Goal: Task Accomplishment & Management: Use online tool/utility

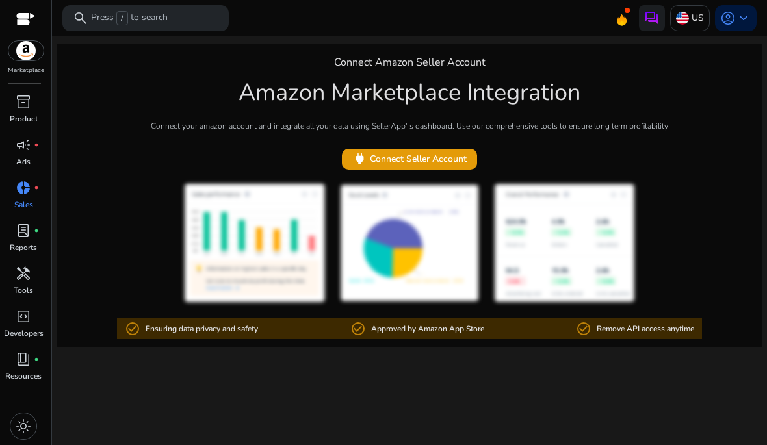
click at [25, 202] on p "Sales" at bounding box center [23, 205] width 19 height 12
click at [27, 120] on p "Product" at bounding box center [24, 119] width 28 height 12
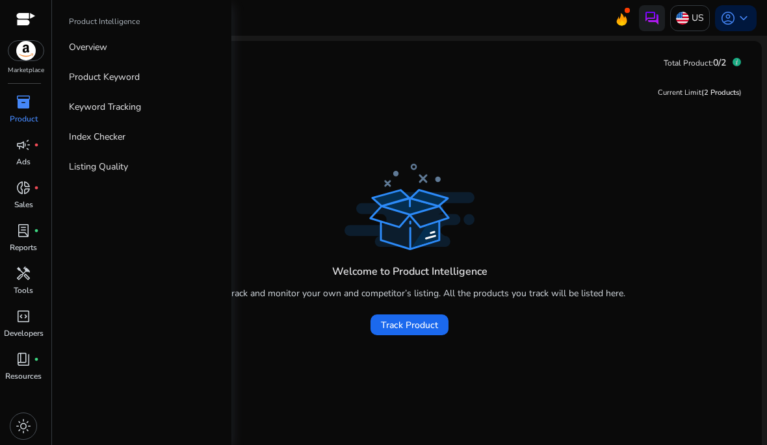
click at [133, 114] on link "Keyword Tracking" at bounding box center [141, 106] width 166 height 29
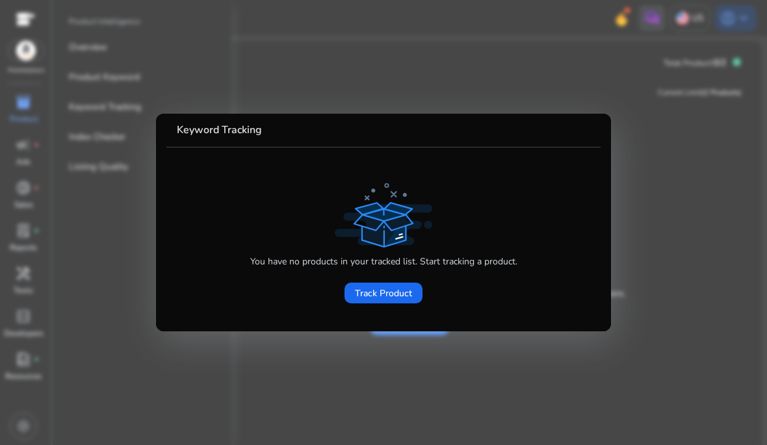
click at [387, 294] on span "Track Product" at bounding box center [383, 294] width 57 height 14
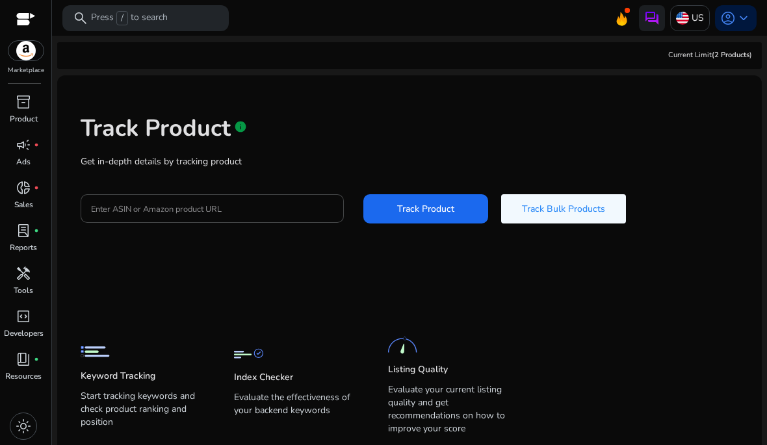
click at [437, 216] on span at bounding box center [425, 209] width 125 height 31
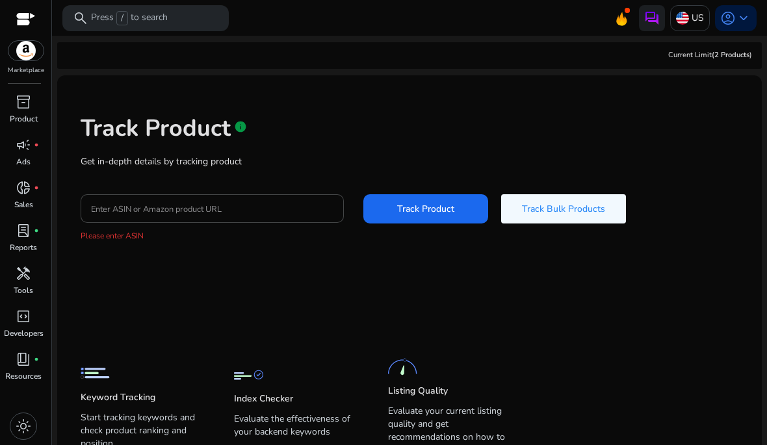
click at [266, 202] on input "Enter ASIN or Amazon product URL" at bounding box center [212, 208] width 242 height 14
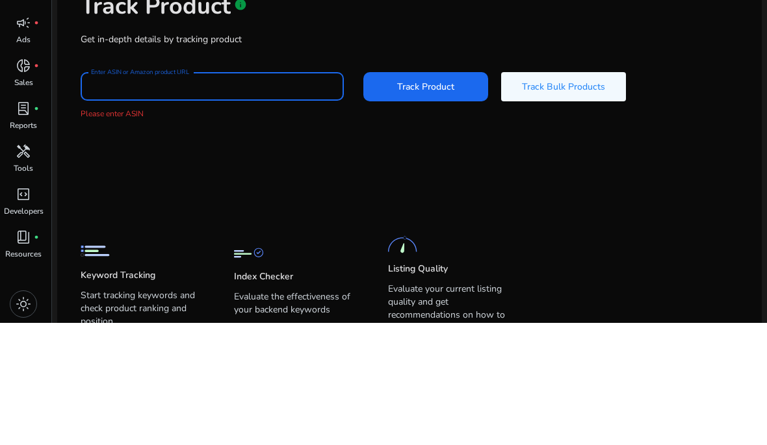
click at [159, 129] on div "Track Product info Get in-depth details by tracking product Enter ASIN or Amazo…" at bounding box center [410, 178] width 684 height 185
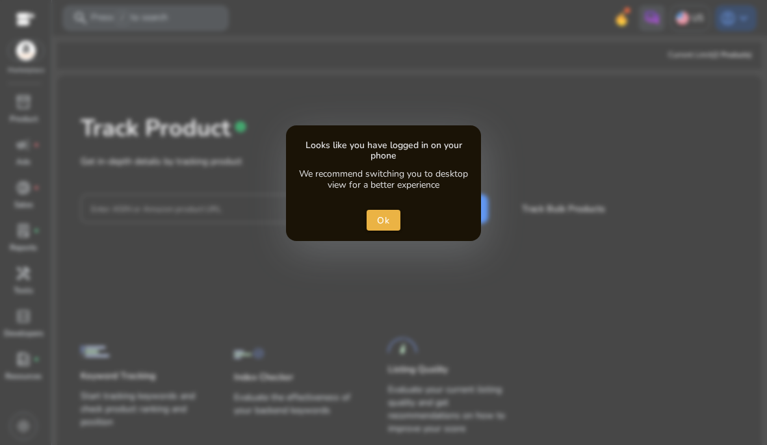
click at [394, 212] on span "close dialog" at bounding box center [383, 220] width 34 height 31
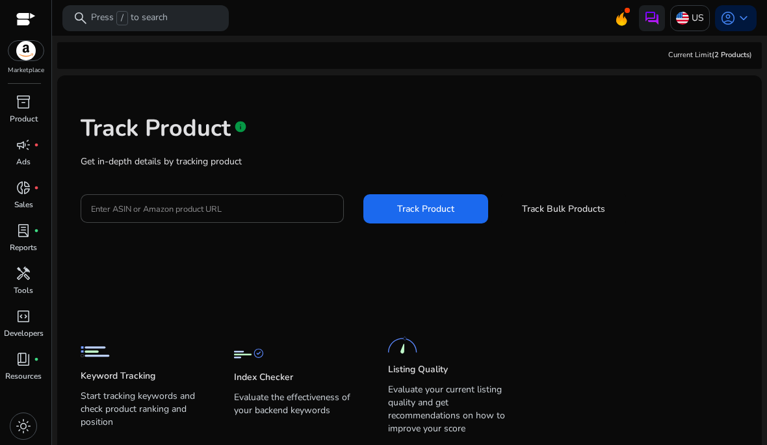
click at [12, 46] on img at bounding box center [25, 50] width 35 height 19
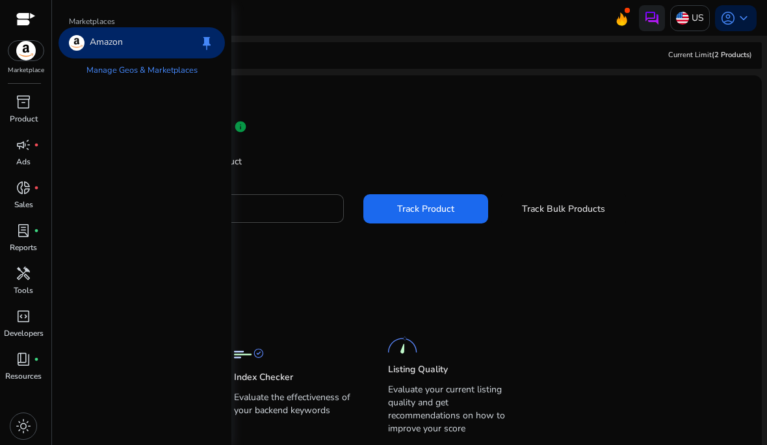
click at [25, 55] on img at bounding box center [25, 50] width 35 height 19
click at [665, 103] on div "Track Product info" at bounding box center [410, 125] width 658 height 53
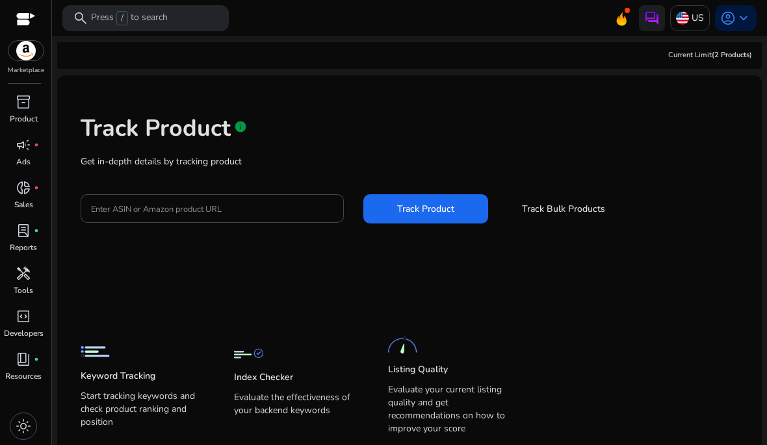
click at [20, 364] on span "book_4" at bounding box center [24, 360] width 16 height 16
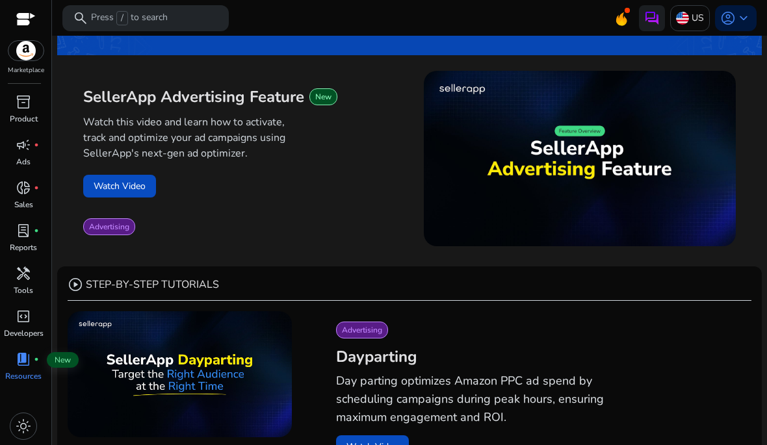
scroll to position [181, 0]
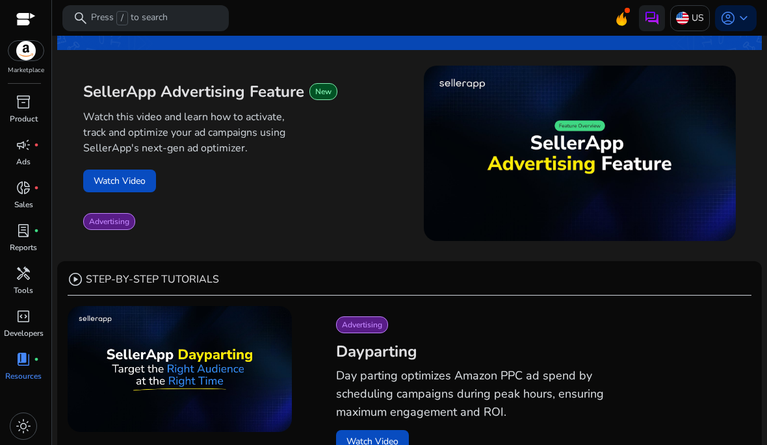
click at [18, 318] on span "code_blocks" at bounding box center [24, 317] width 16 height 16
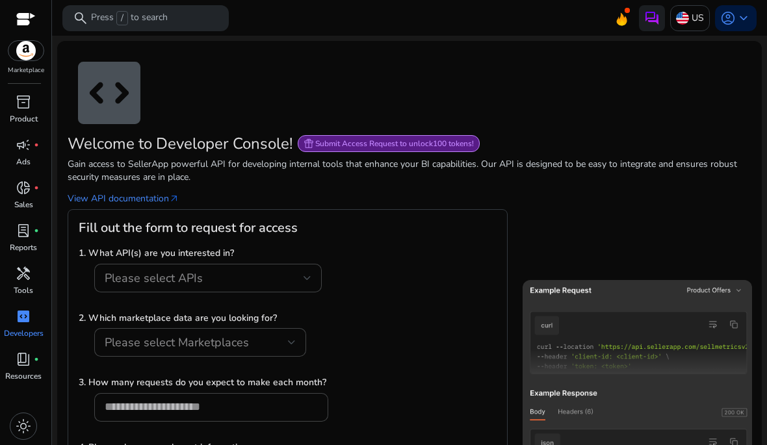
click at [27, 287] on p "Tools" at bounding box center [23, 291] width 19 height 12
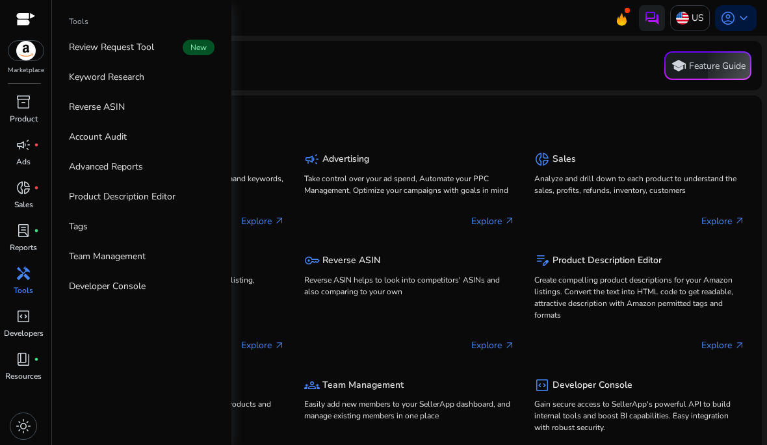
click at [7, 228] on div "lab_profile fiber_manual_record" at bounding box center [23, 230] width 36 height 21
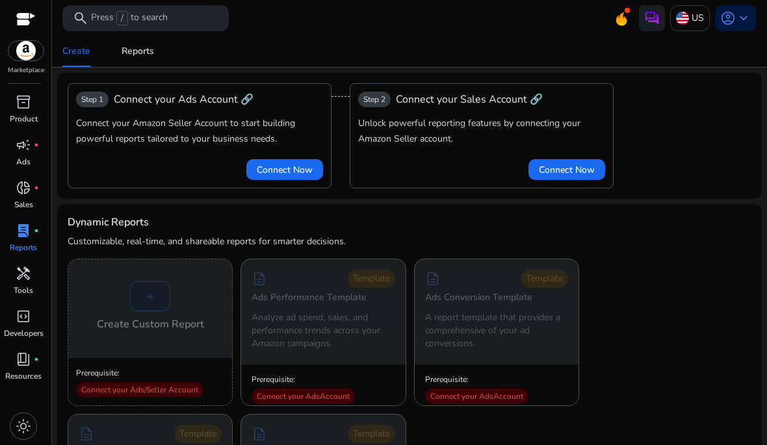
click at [17, 203] on p "Sales" at bounding box center [23, 205] width 19 height 12
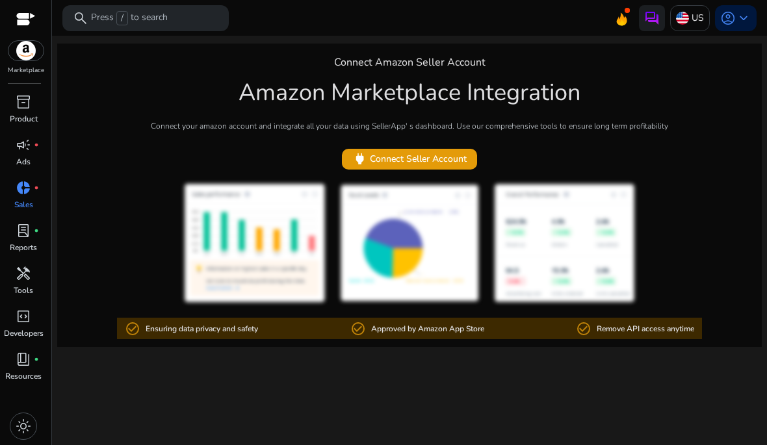
click at [19, 162] on p "Ads" at bounding box center [23, 162] width 14 height 12
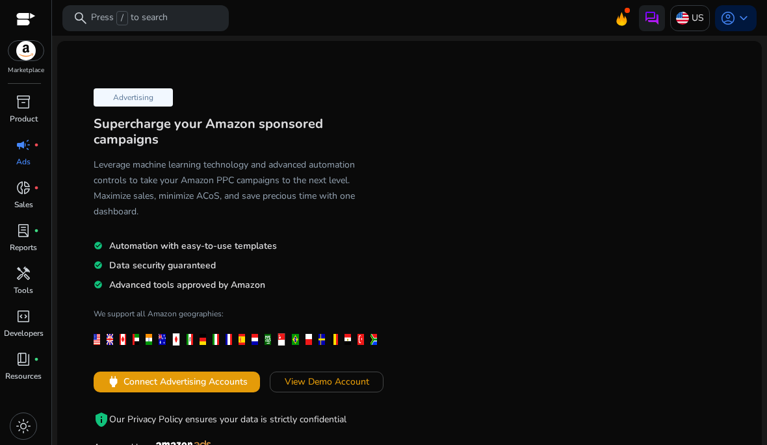
click at [18, 114] on p "Product" at bounding box center [24, 119] width 28 height 12
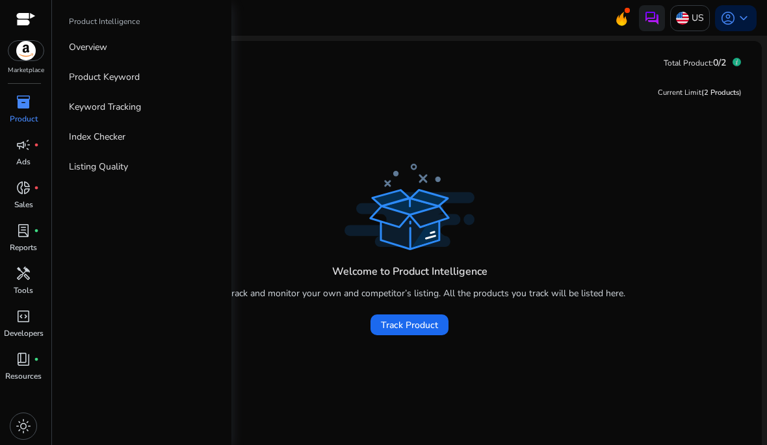
click at [88, 56] on link "Overview" at bounding box center [141, 46] width 166 height 29
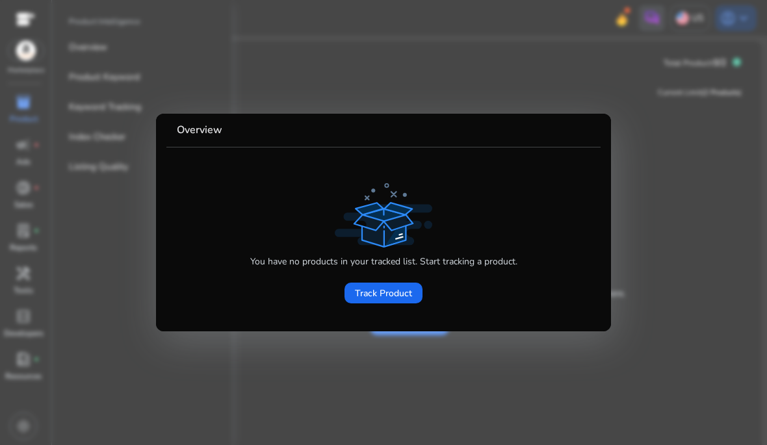
click at [398, 296] on span "Track Product" at bounding box center [383, 294] width 57 height 14
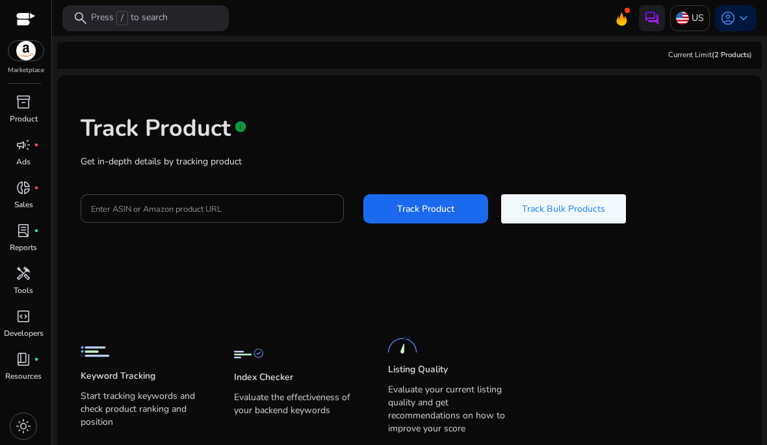
click at [545, 211] on span "Track Bulk Products" at bounding box center [563, 209] width 83 height 14
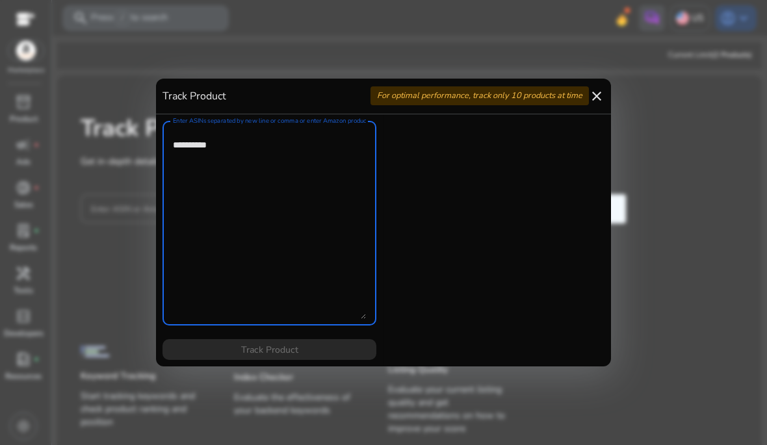
click at [595, 96] on mat-icon "close" at bounding box center [597, 96] width 16 height 16
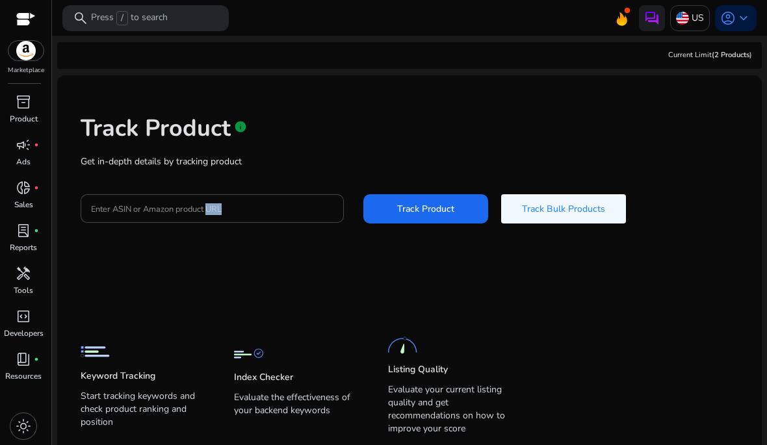
click at [107, 205] on input "Enter ASIN or Amazon product URL" at bounding box center [212, 208] width 242 height 14
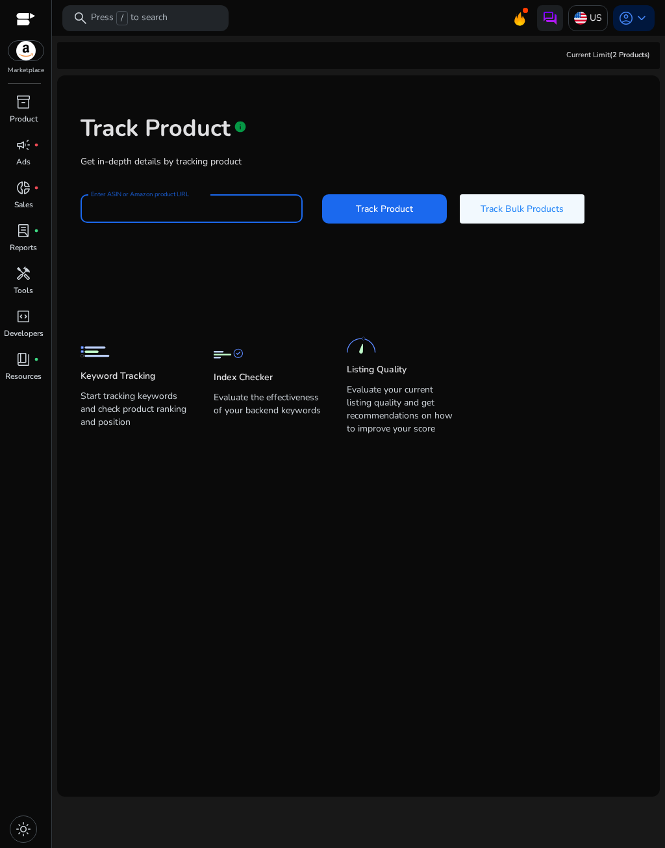
type input "*"
